Goal: Find specific page/section: Find specific page/section

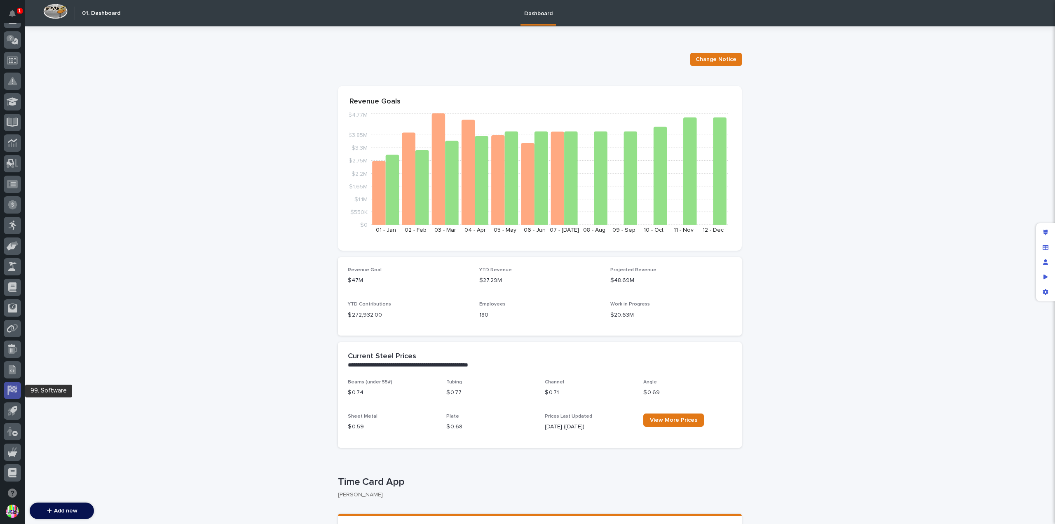
click at [14, 394] on icon at bounding box center [12, 389] width 11 height 9
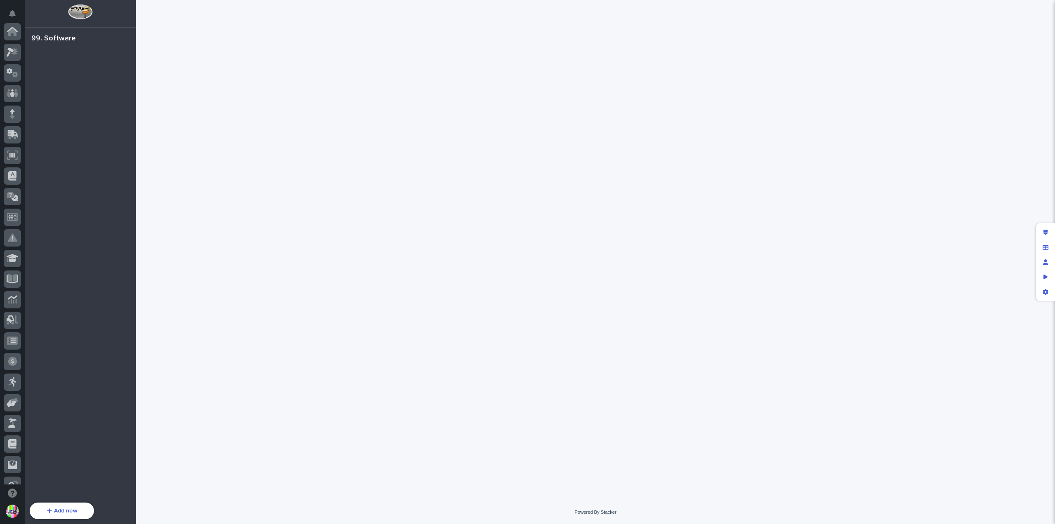
scroll to position [157, 0]
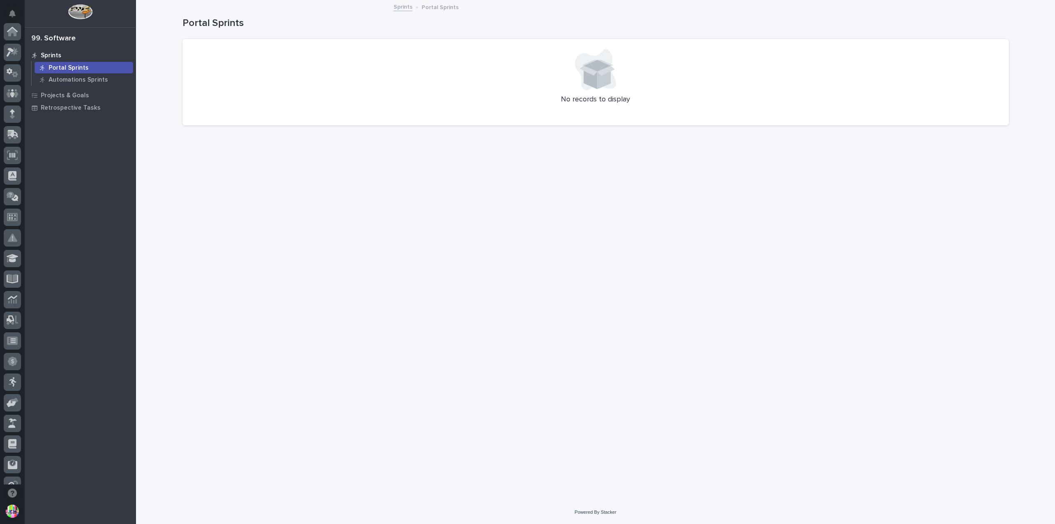
scroll to position [157, 0]
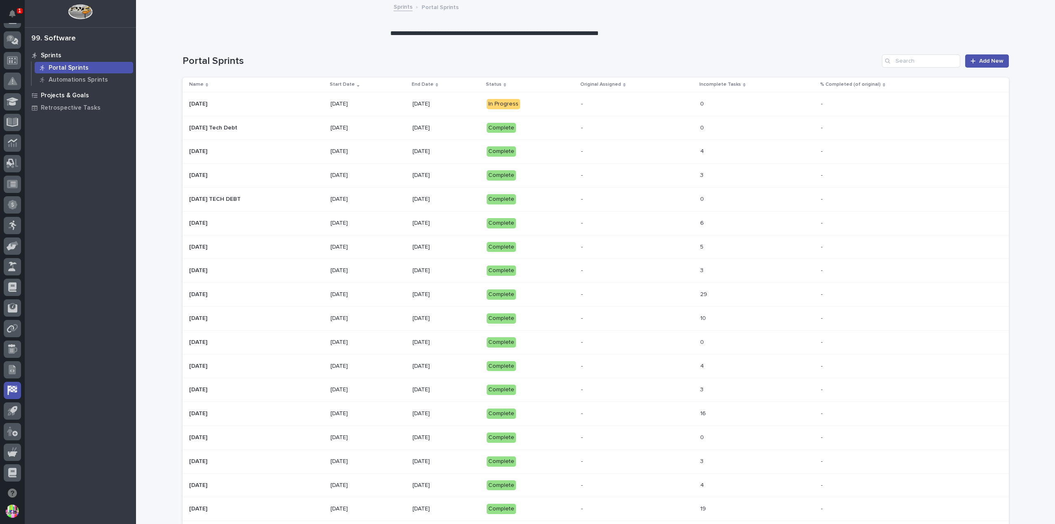
click at [87, 98] on div "Projects & Goals" at bounding box center [80, 95] width 107 height 12
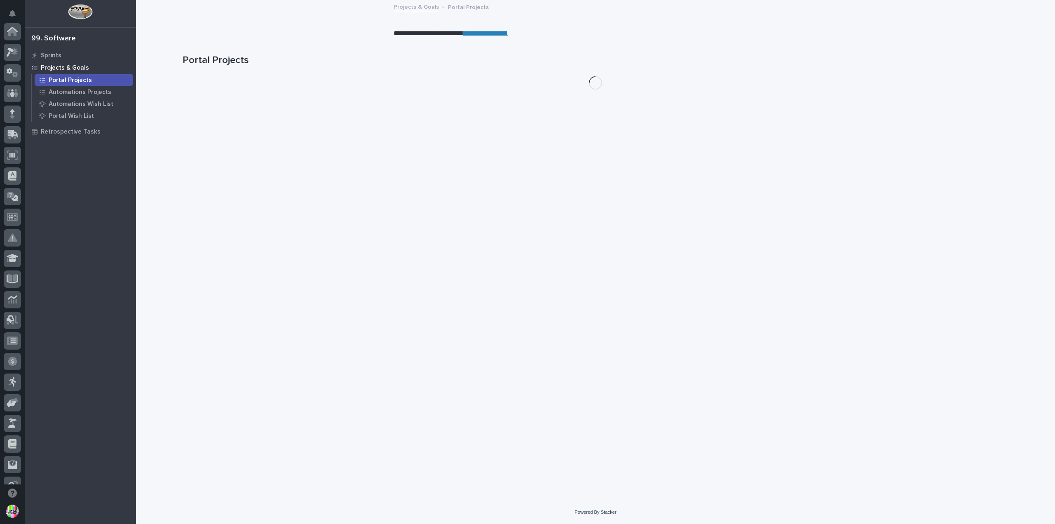
scroll to position [157, 0]
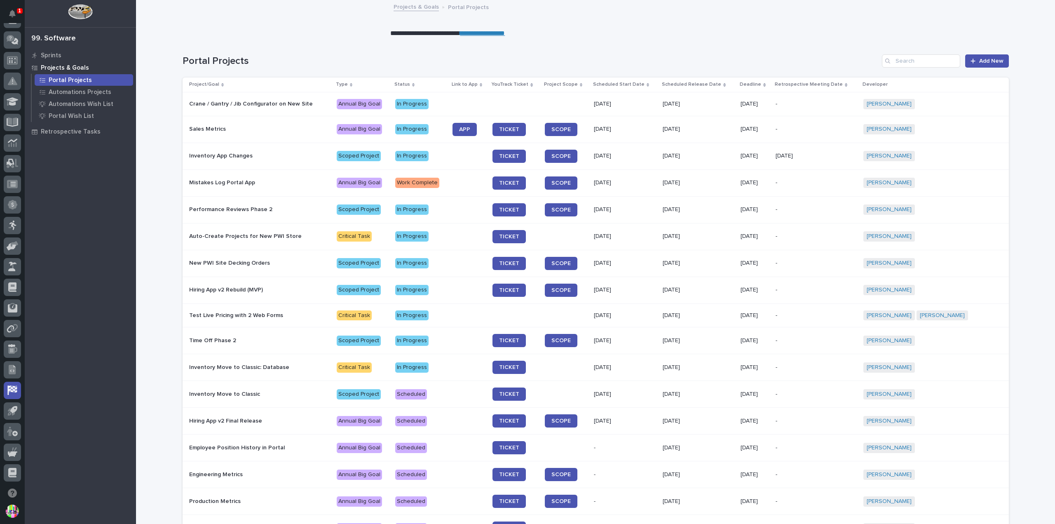
click at [474, 32] on link "**********" at bounding box center [482, 33] width 45 height 6
